Goal: Task Accomplishment & Management: Complete application form

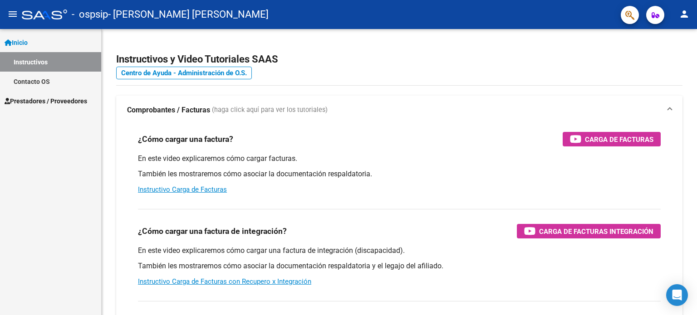
click at [34, 43] on link "Inicio" at bounding box center [50, 43] width 101 height 20
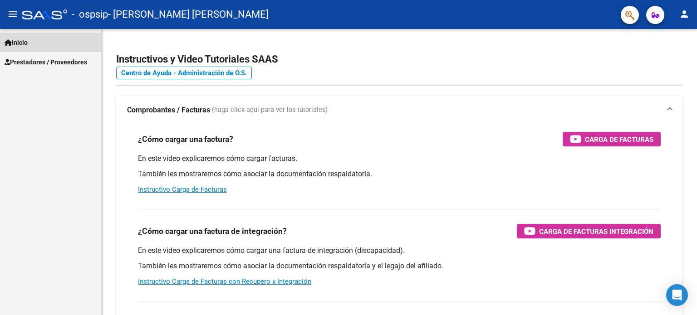
click at [34, 43] on link "Inicio" at bounding box center [50, 43] width 101 height 20
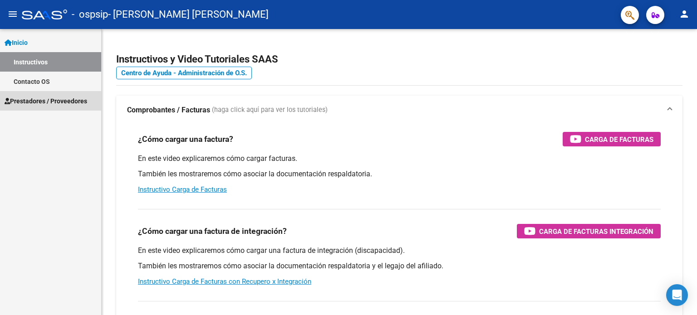
click at [47, 101] on span "Prestadores / Proveedores" at bounding box center [46, 101] width 83 height 10
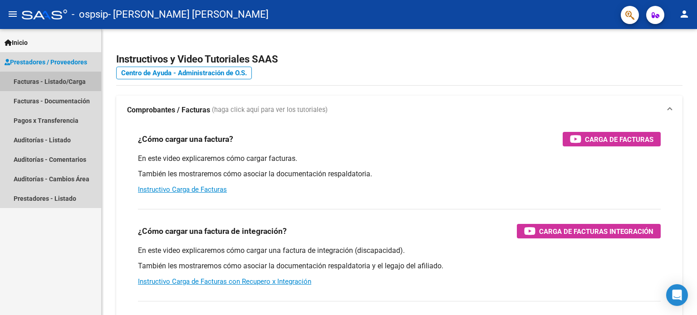
click at [67, 83] on link "Facturas - Listado/Carga" at bounding box center [50, 82] width 101 height 20
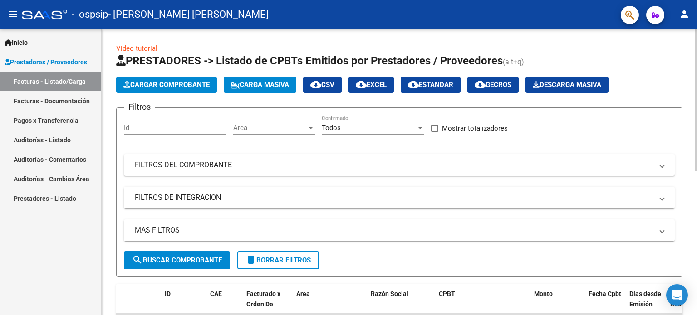
click at [694, 53] on div at bounding box center [695, 100] width 2 height 142
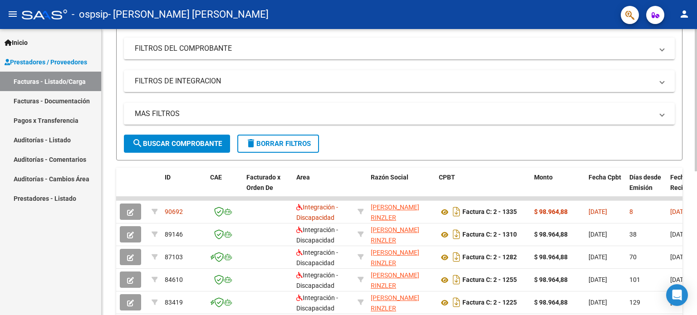
click at [696, 181] on div at bounding box center [695, 159] width 2 height 142
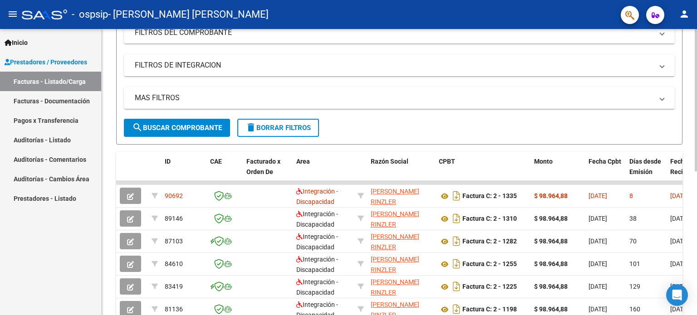
click at [696, 215] on div at bounding box center [695, 167] width 2 height 142
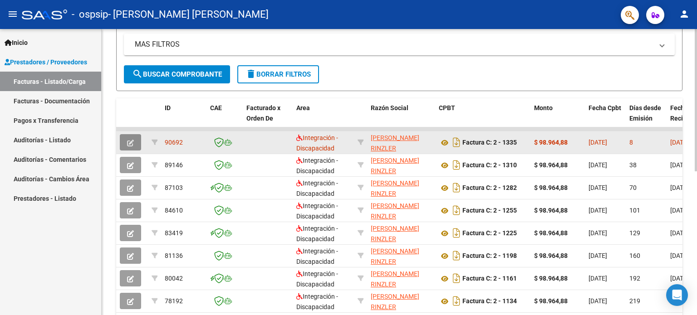
click at [126, 145] on button "button" at bounding box center [130, 142] width 21 height 16
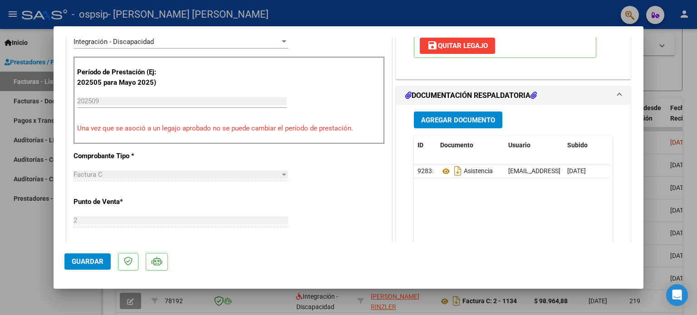
scroll to position [213, 0]
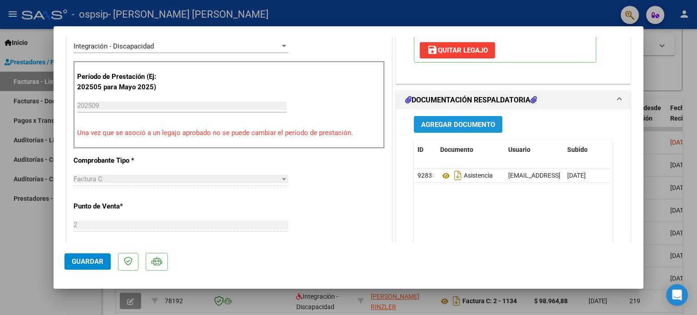
click at [451, 122] on span "Agregar Documento" at bounding box center [458, 125] width 74 height 8
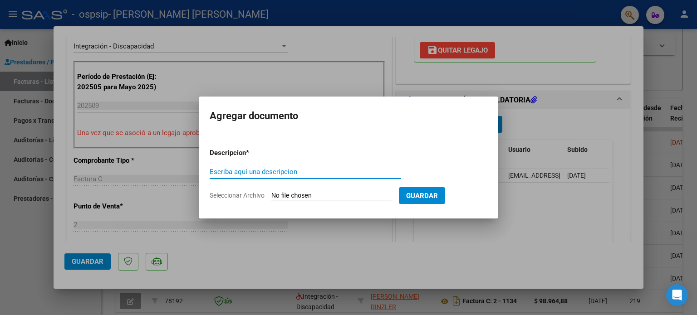
click at [305, 172] on input "Escriba aquí una descripcion" at bounding box center [305, 172] width 191 height 8
type input "PLANILLA DE ASISTENCIA"
click at [334, 196] on input "Seleccionar Archivo" at bounding box center [331, 196] width 120 height 9
type input "C:\fakepath\c Medina 9 25 .pdf"
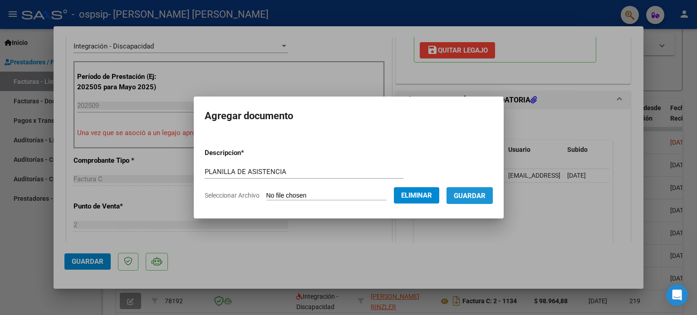
click at [475, 198] on span "Guardar" at bounding box center [470, 196] width 32 height 8
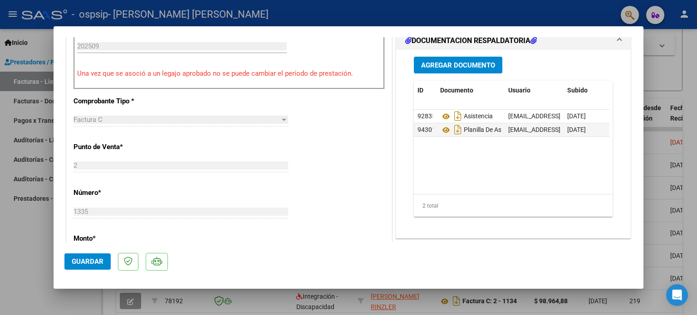
scroll to position [147, 0]
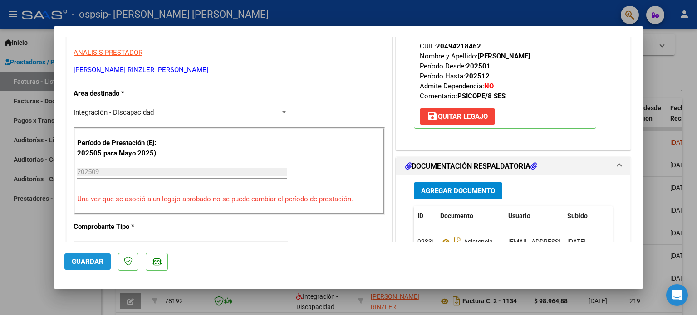
click at [91, 267] on button "Guardar" at bounding box center [87, 262] width 46 height 16
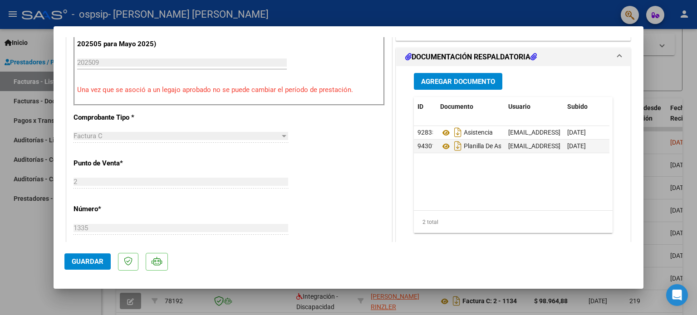
scroll to position [279, 0]
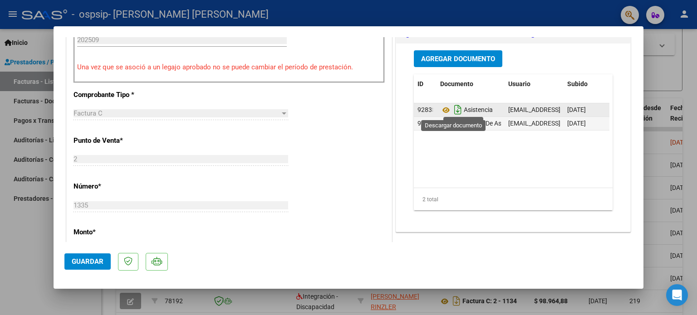
click at [458, 109] on icon "Descargar documento" at bounding box center [458, 110] width 12 height 15
click at [441, 108] on icon at bounding box center [446, 110] width 12 height 11
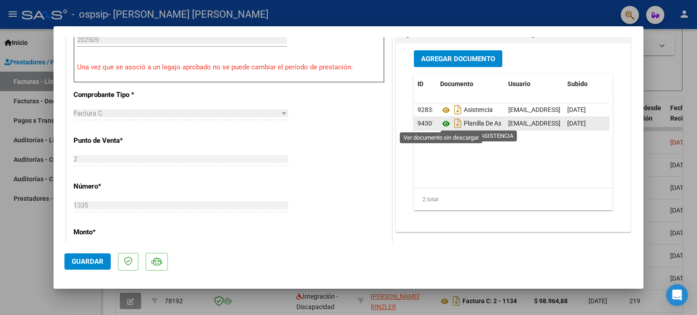
click at [440, 122] on icon at bounding box center [446, 123] width 12 height 11
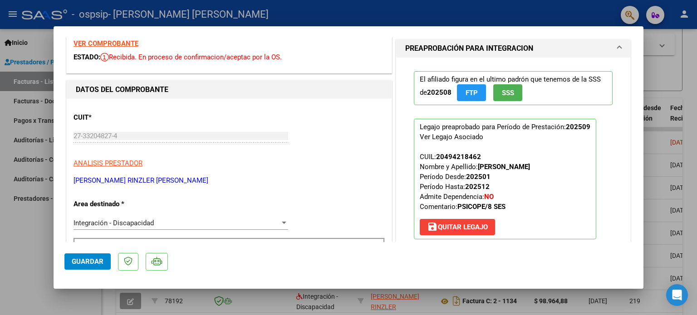
scroll to position [0, 0]
